Goal: Navigation & Orientation: Find specific page/section

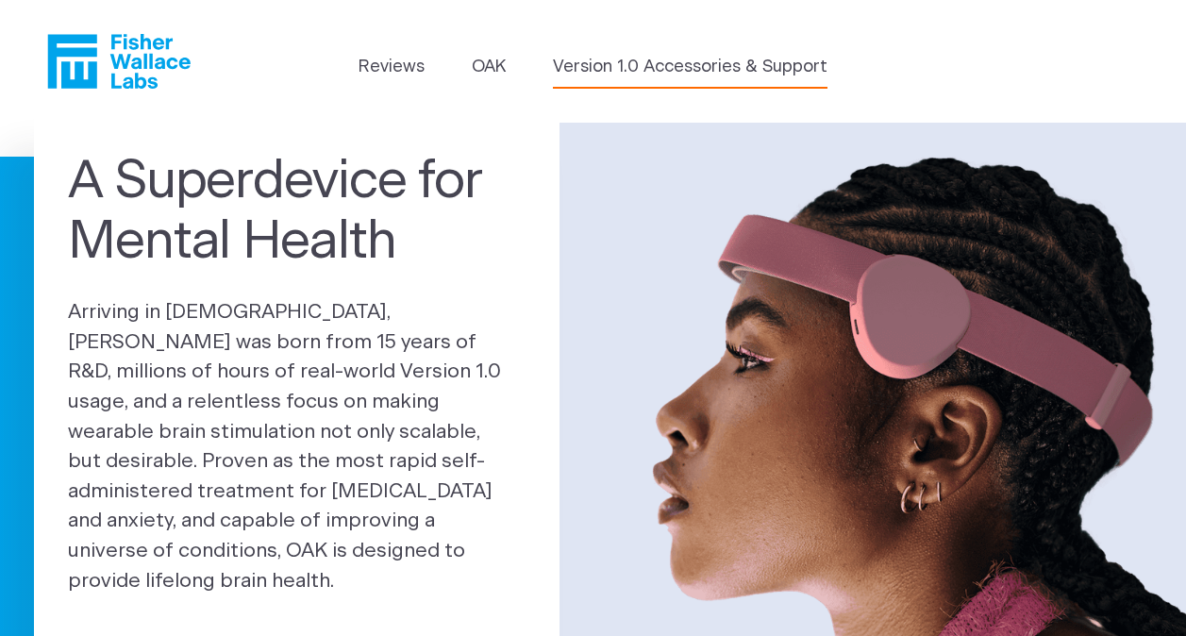
click at [638, 62] on link "Version 1.0 Accessories & Support" at bounding box center [690, 67] width 275 height 25
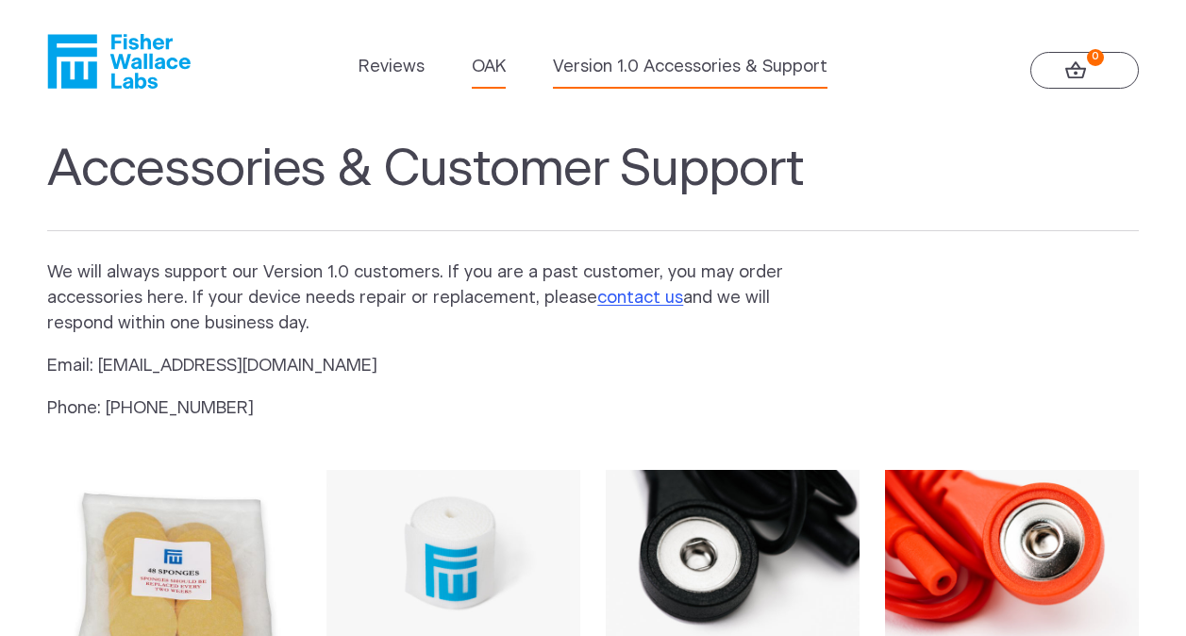
click at [496, 68] on link "OAK" at bounding box center [489, 67] width 34 height 25
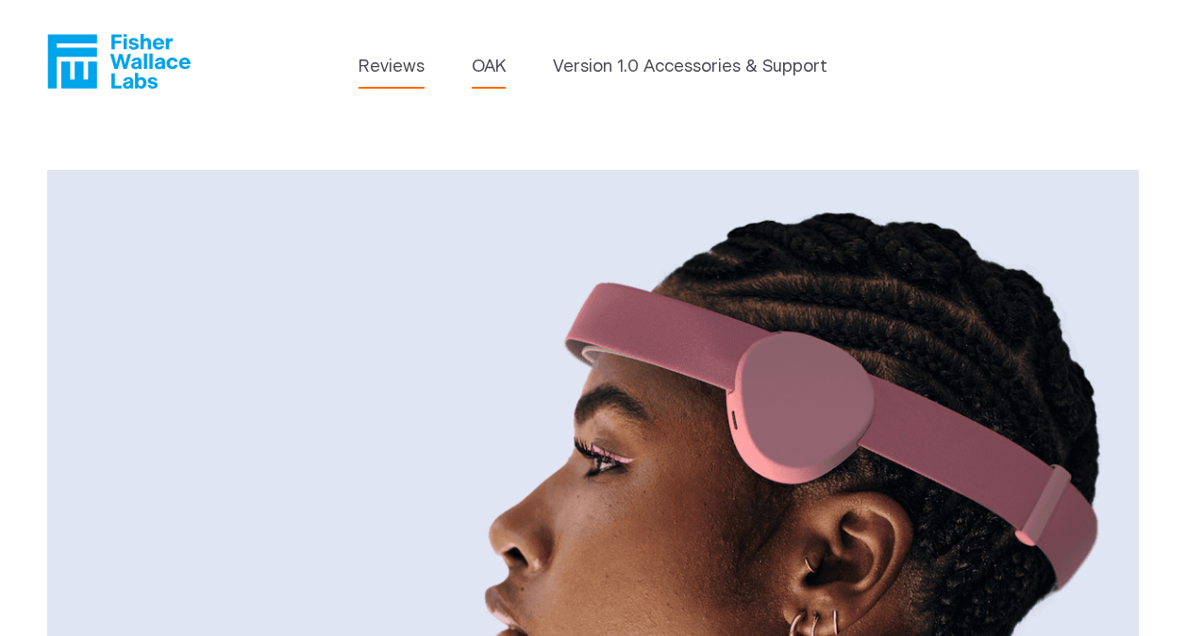
click at [405, 75] on link "Reviews" at bounding box center [392, 67] width 66 height 25
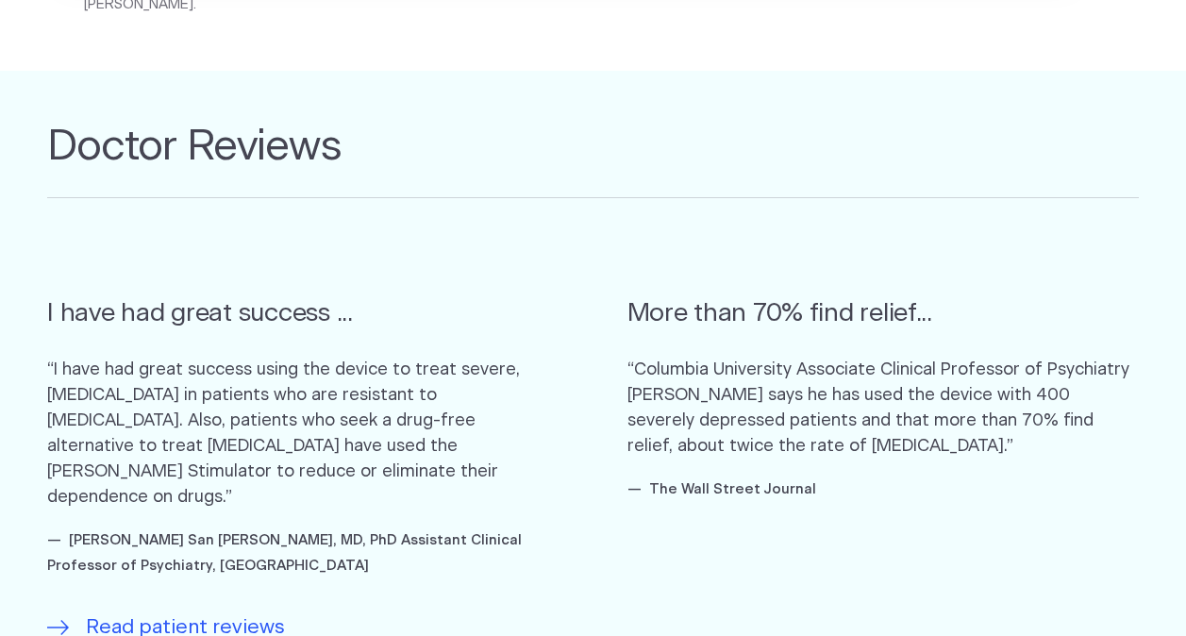
scroll to position [1006, 0]
